Goal: Task Accomplishment & Management: Use online tool/utility

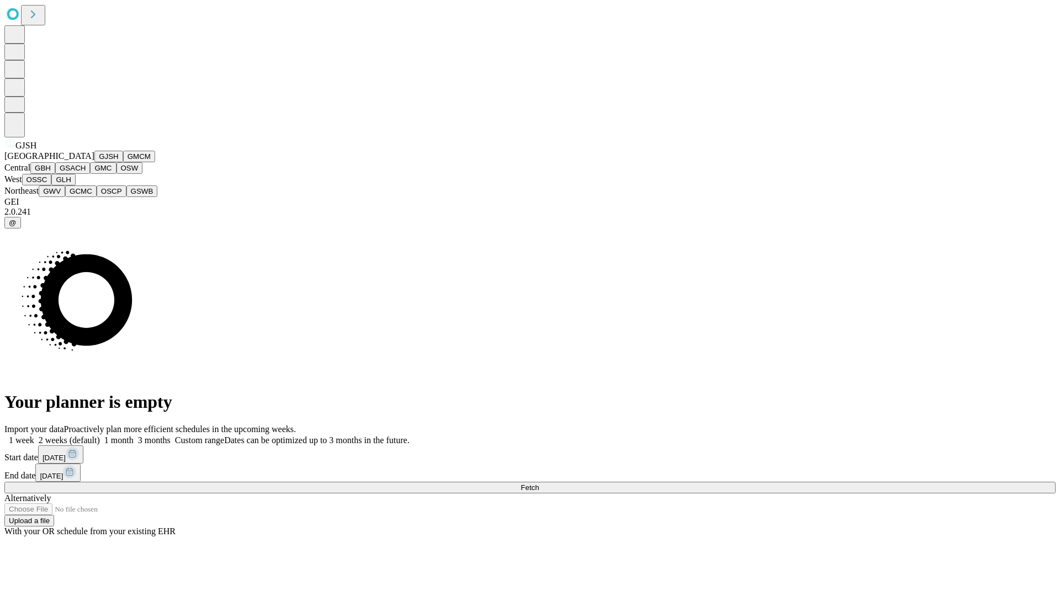
click at [94, 162] on button "GJSH" at bounding box center [108, 157] width 29 height 12
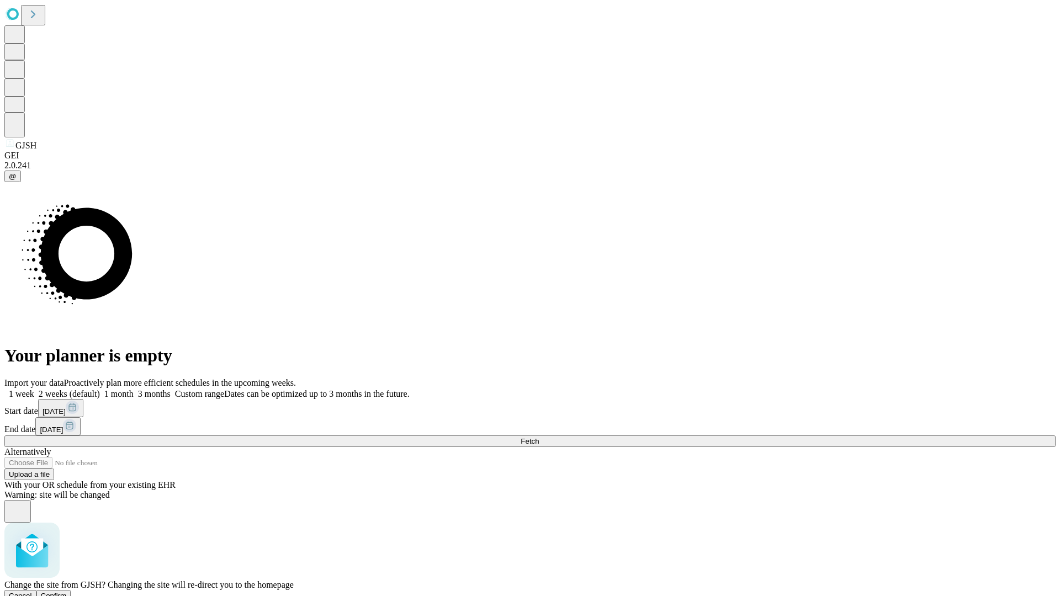
click at [67, 592] on span "Confirm" at bounding box center [54, 596] width 26 height 8
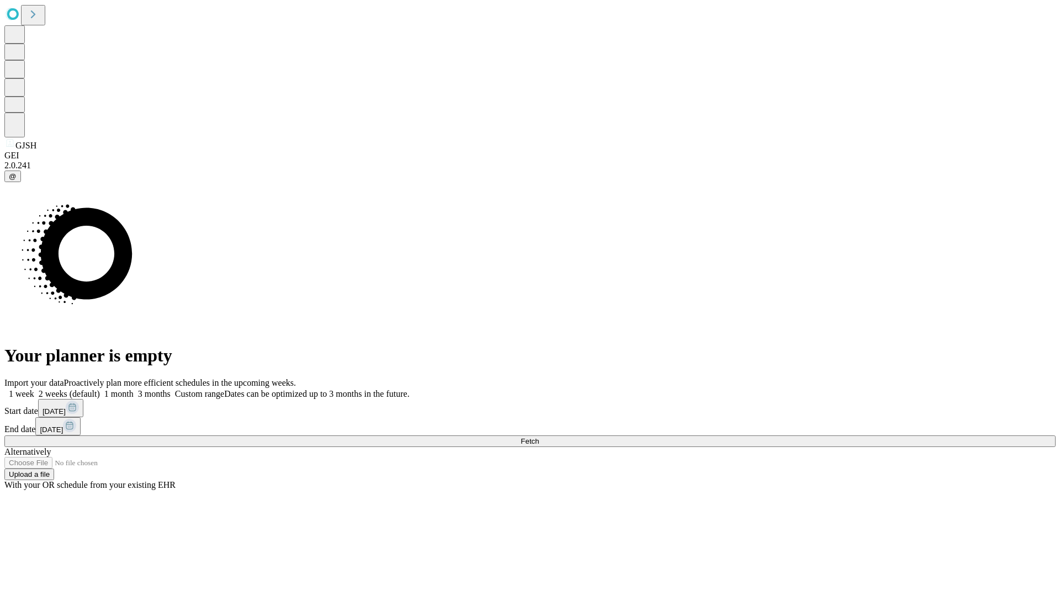
click at [100, 389] on label "2 weeks (default)" at bounding box center [67, 393] width 66 height 9
click at [539, 437] on span "Fetch" at bounding box center [530, 441] width 18 height 8
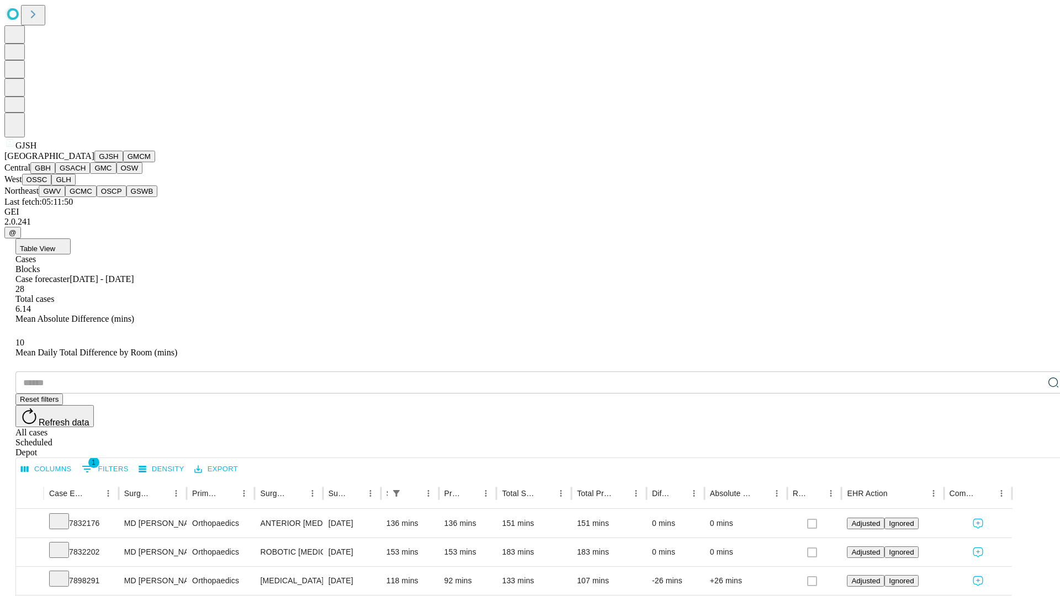
click at [123, 162] on button "GMCM" at bounding box center [139, 157] width 32 height 12
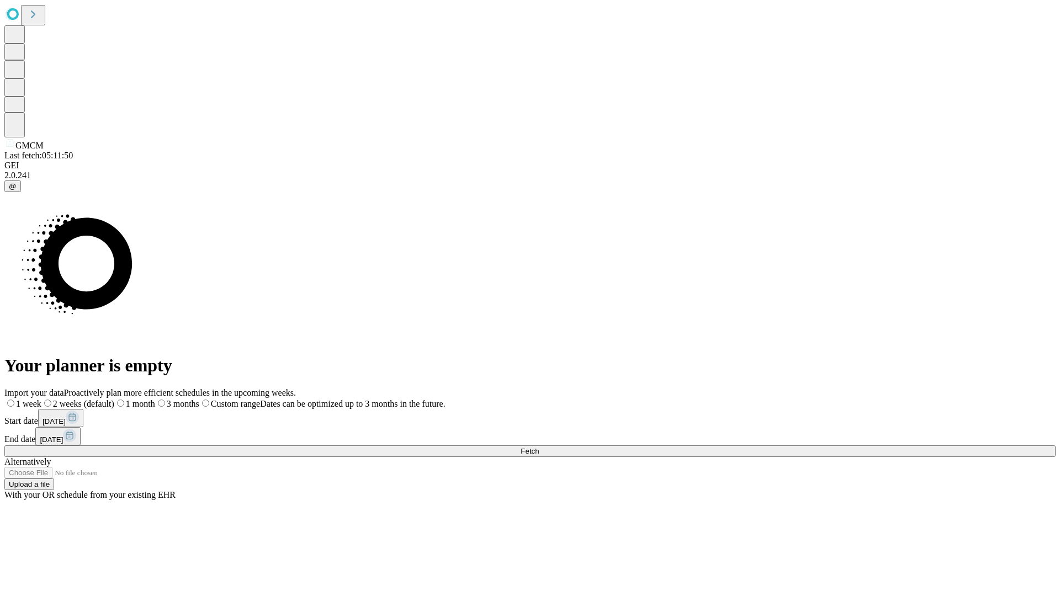
click at [114, 399] on label "2 weeks (default)" at bounding box center [77, 403] width 73 height 9
click at [539, 447] on span "Fetch" at bounding box center [530, 451] width 18 height 8
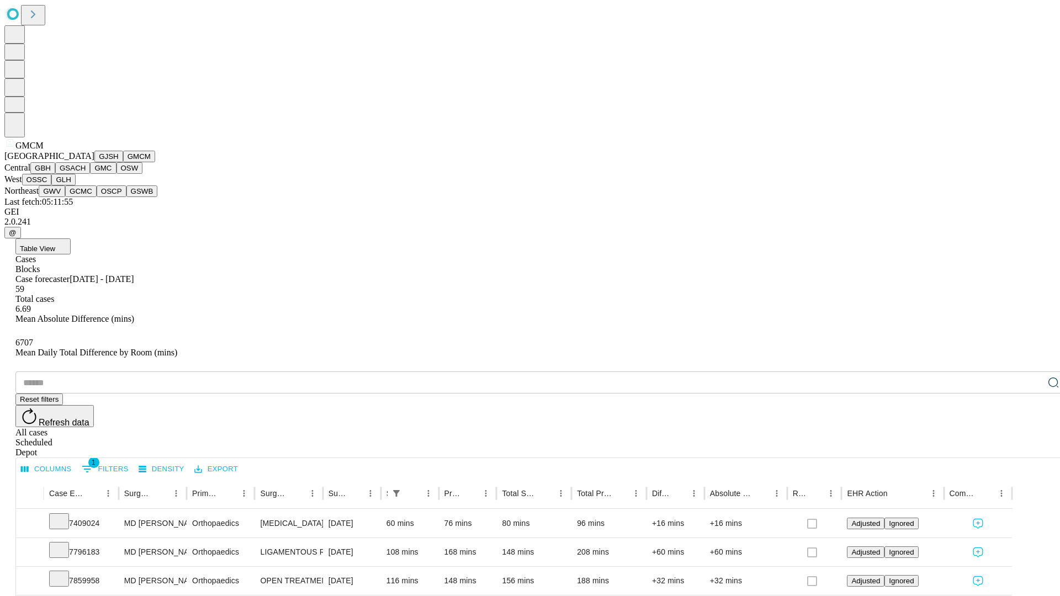
click at [55, 174] on button "GBH" at bounding box center [42, 168] width 25 height 12
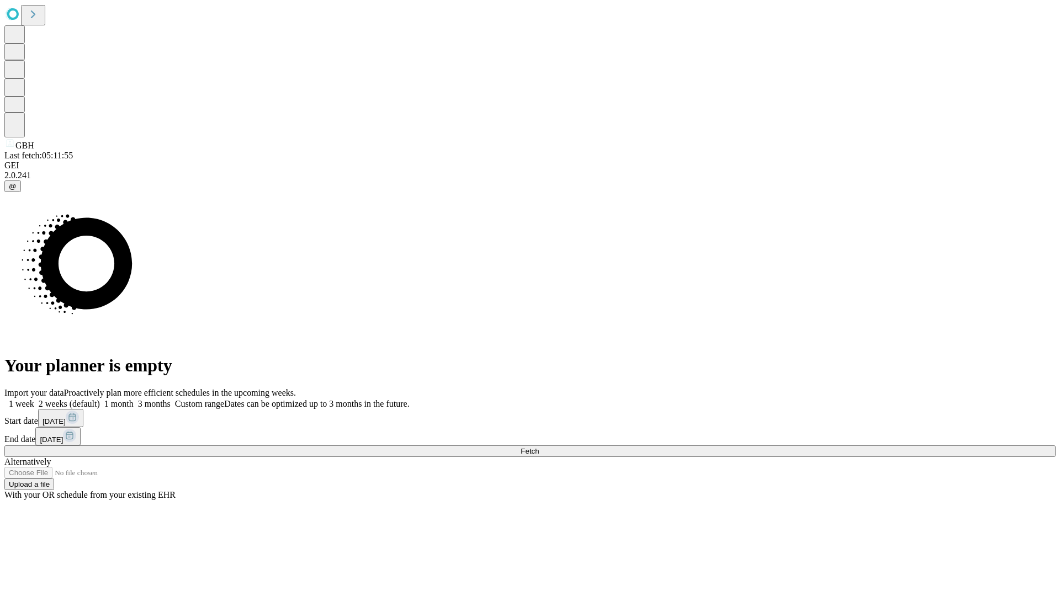
click at [100, 399] on label "2 weeks (default)" at bounding box center [67, 403] width 66 height 9
click at [539, 447] on span "Fetch" at bounding box center [530, 451] width 18 height 8
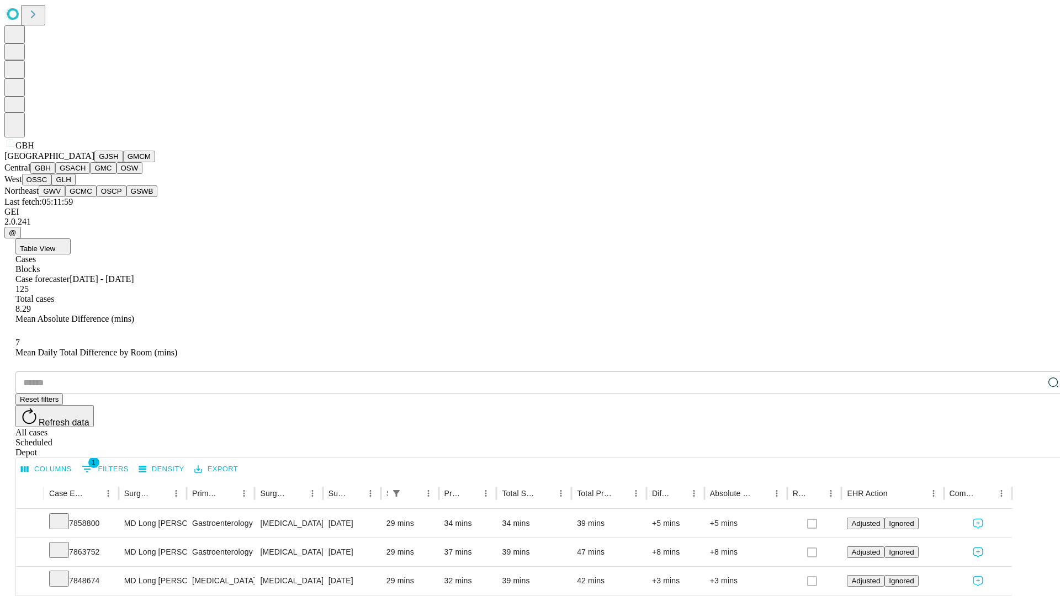
click at [86, 174] on button "GSACH" at bounding box center [72, 168] width 35 height 12
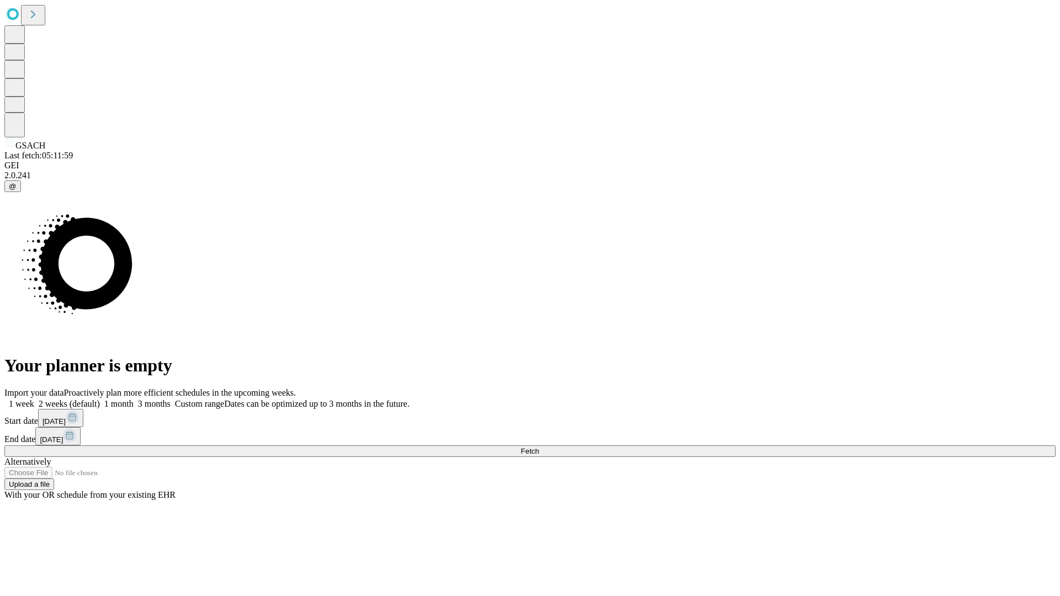
click at [100, 399] on label "2 weeks (default)" at bounding box center [67, 403] width 66 height 9
click at [539, 447] on span "Fetch" at bounding box center [530, 451] width 18 height 8
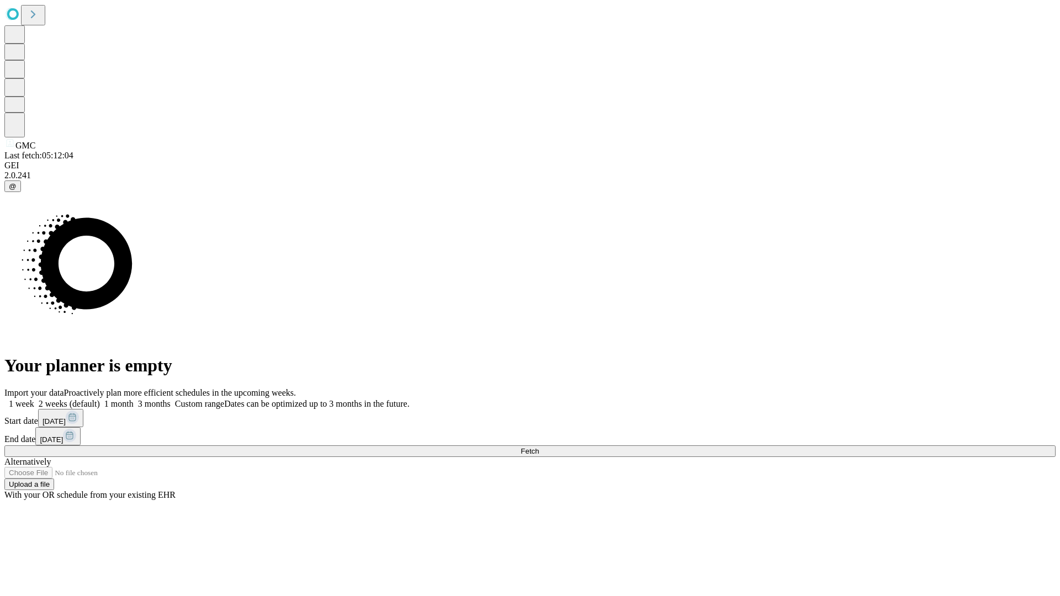
click at [100, 399] on label "2 weeks (default)" at bounding box center [67, 403] width 66 height 9
click at [539, 447] on span "Fetch" at bounding box center [530, 451] width 18 height 8
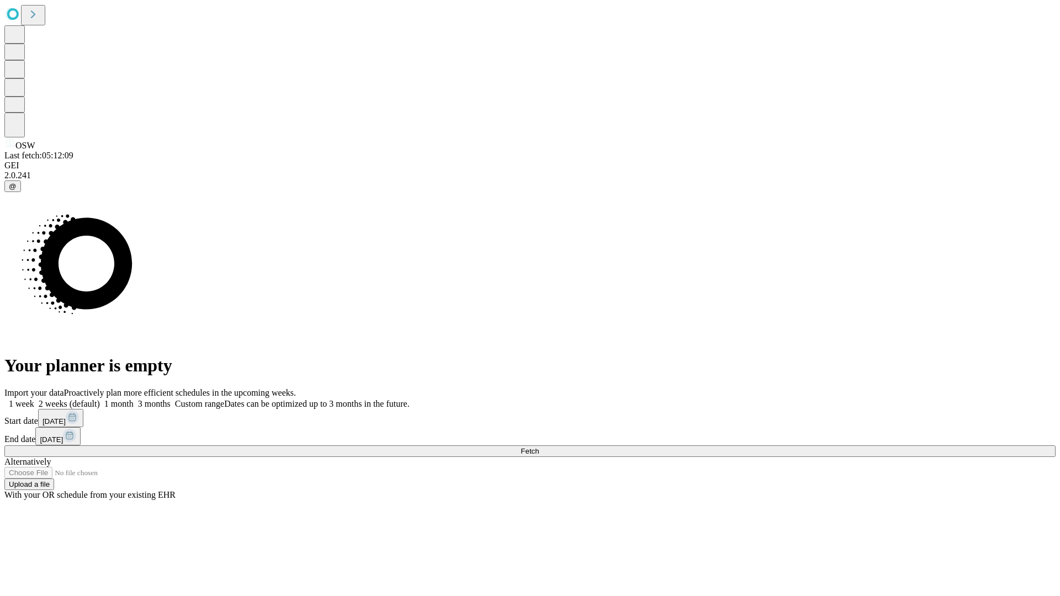
click at [100, 399] on label "2 weeks (default)" at bounding box center [67, 403] width 66 height 9
click at [539, 447] on span "Fetch" at bounding box center [530, 451] width 18 height 8
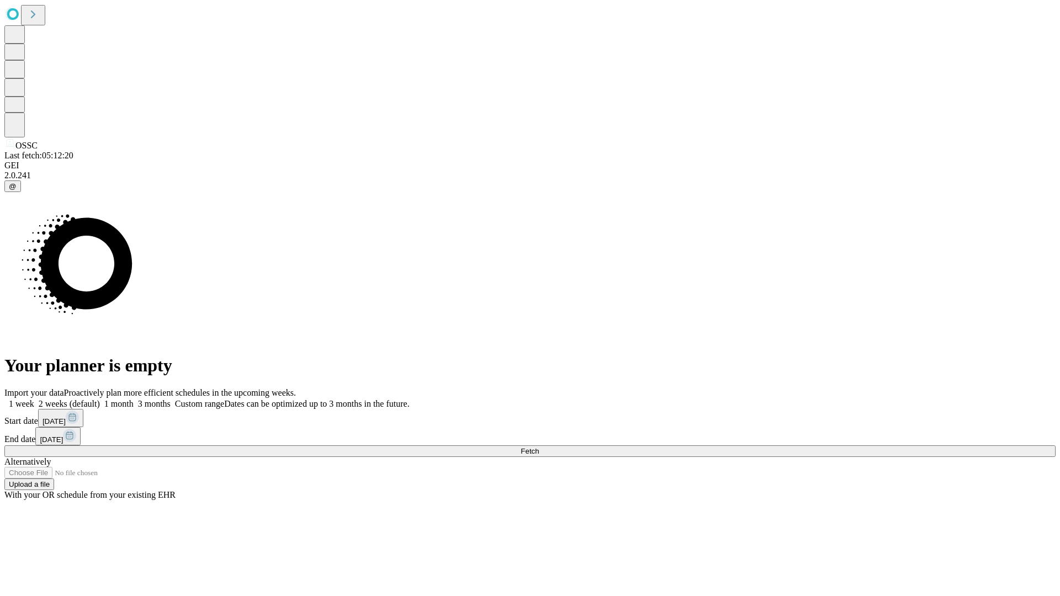
click at [539, 447] on span "Fetch" at bounding box center [530, 451] width 18 height 8
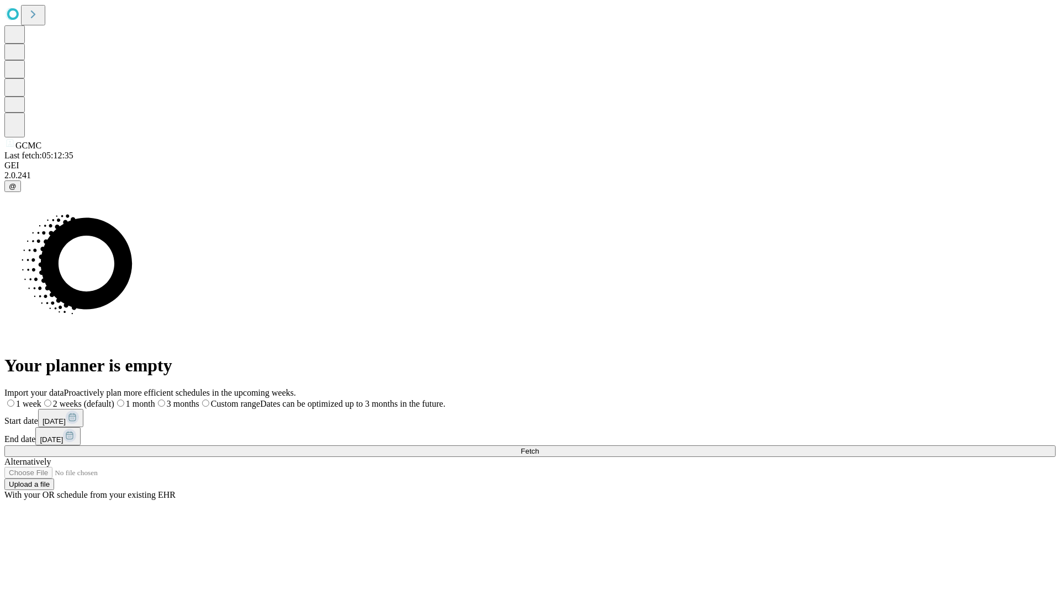
click at [539, 447] on span "Fetch" at bounding box center [530, 451] width 18 height 8
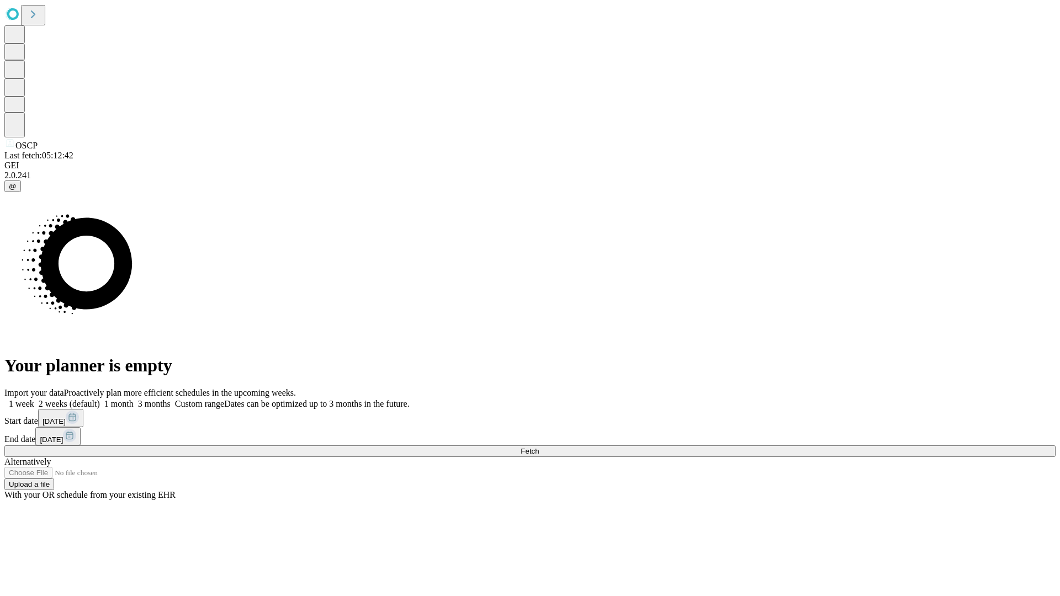
click at [539, 447] on span "Fetch" at bounding box center [530, 451] width 18 height 8
